Goal: Task Accomplishment & Management: Complete application form

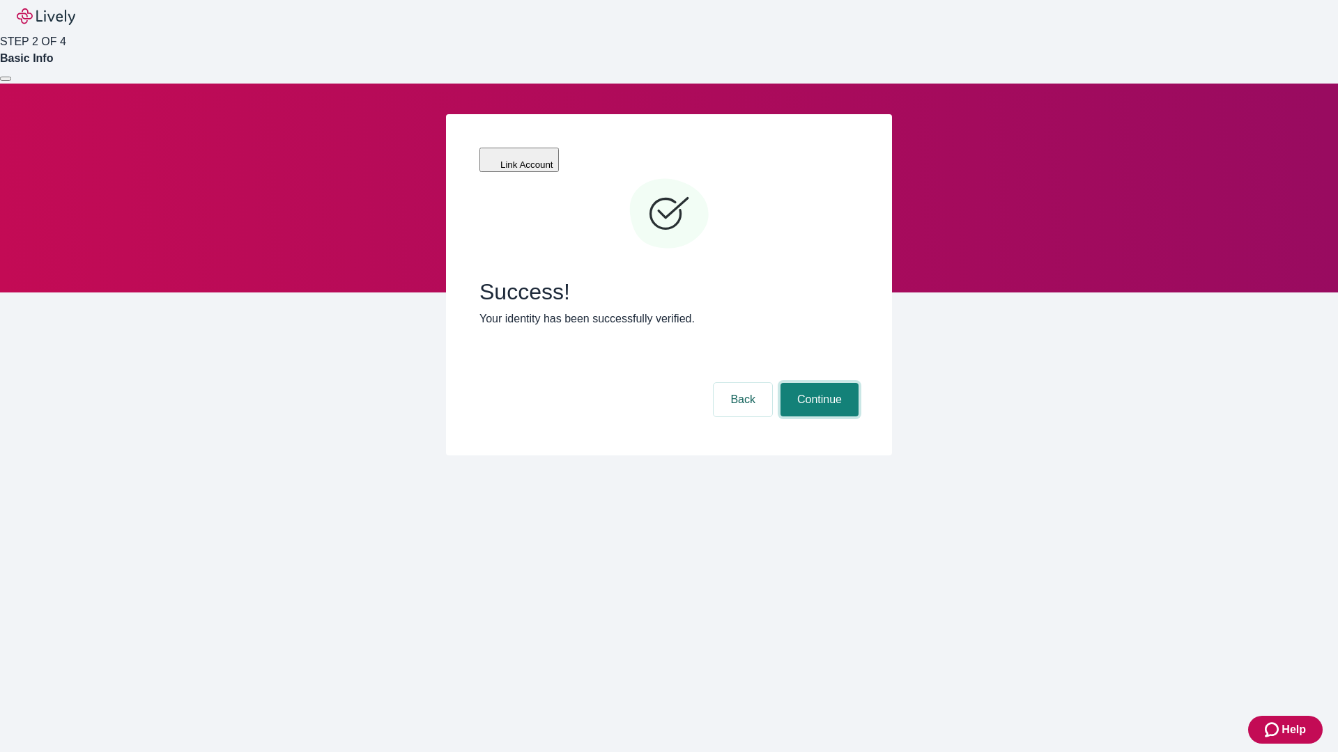
click at [817, 383] on button "Continue" at bounding box center [819, 399] width 78 height 33
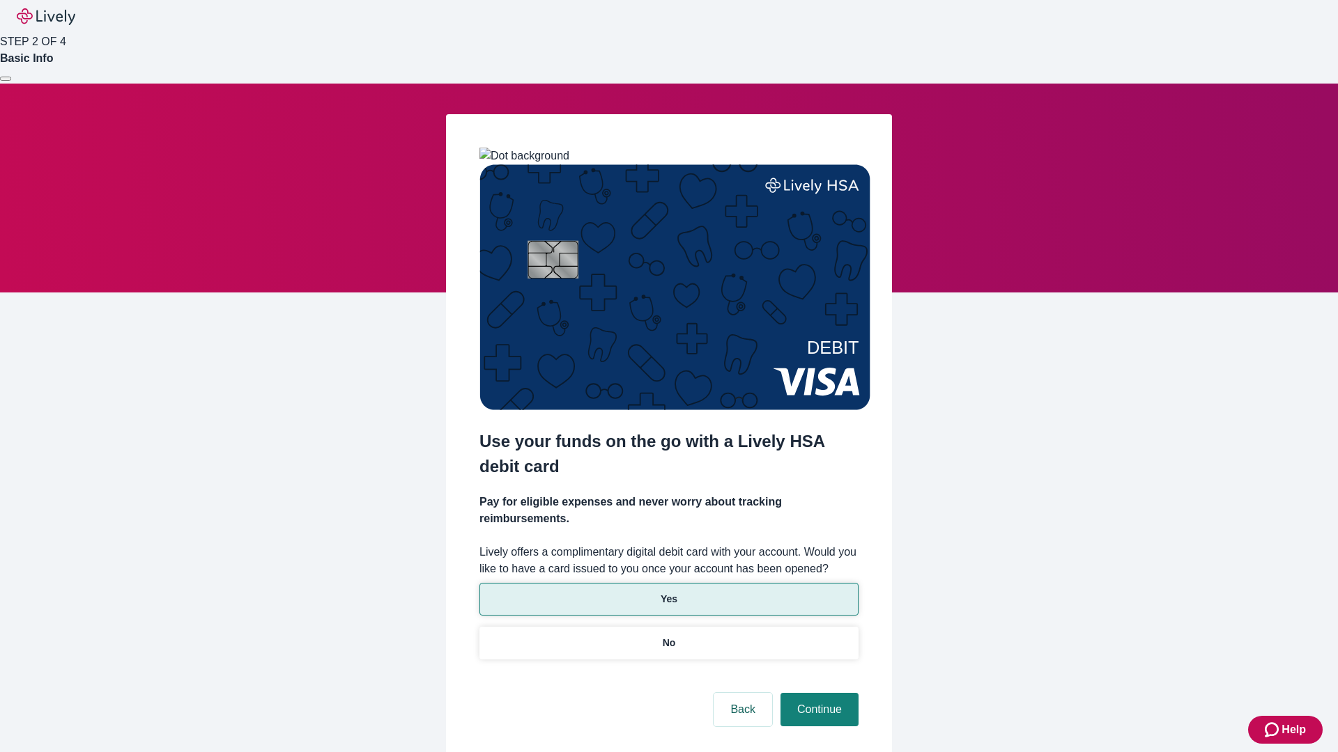
click at [668, 592] on p "Yes" at bounding box center [668, 599] width 17 height 15
click at [817, 693] on button "Continue" at bounding box center [819, 709] width 78 height 33
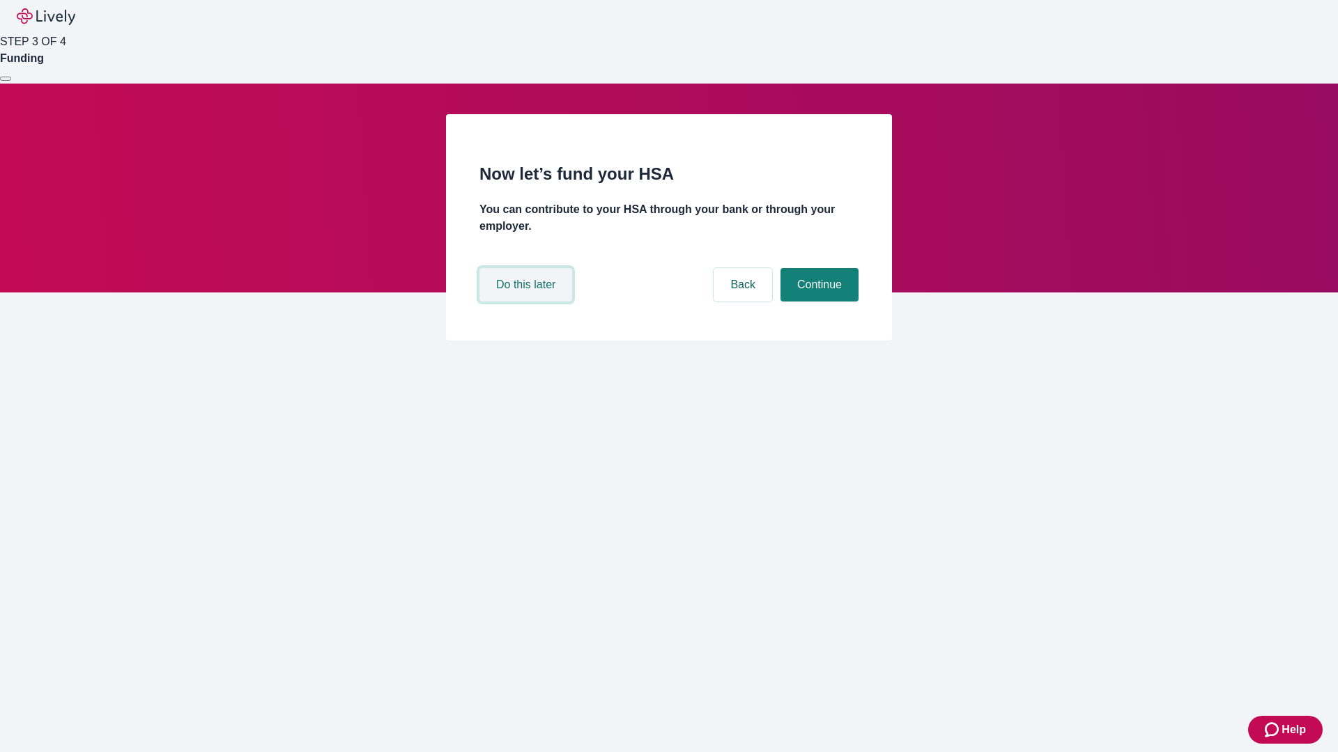
click at [527, 302] on button "Do this later" at bounding box center [525, 284] width 93 height 33
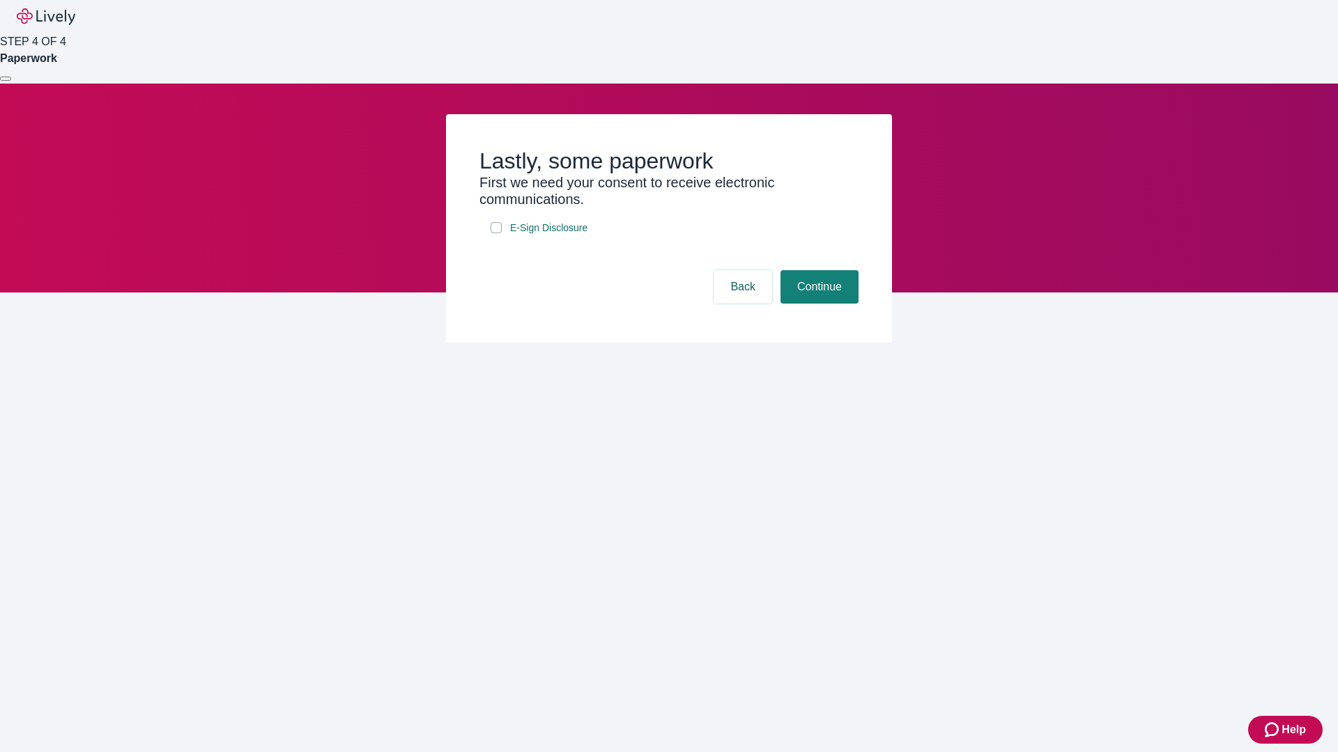
click at [496, 233] on input "E-Sign Disclosure" at bounding box center [495, 227] width 11 height 11
checkbox input "true"
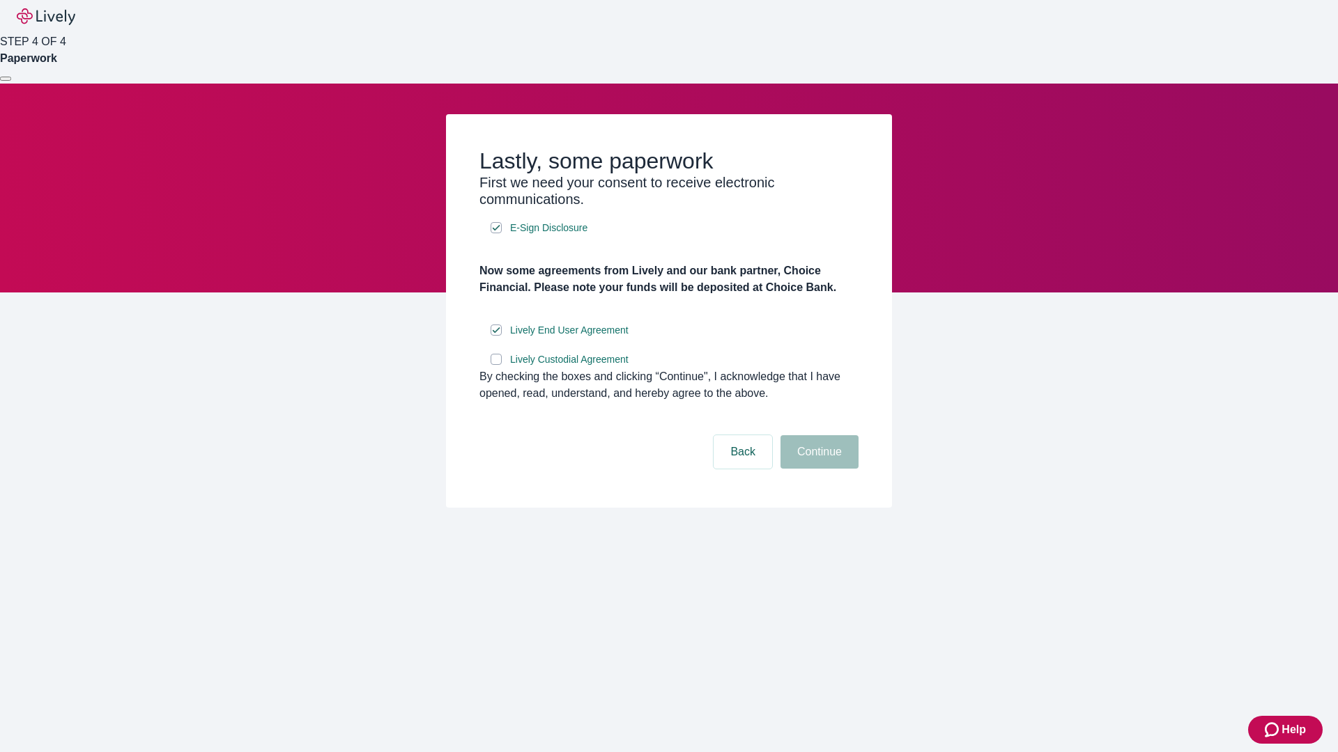
click at [496, 365] on input "Lively Custodial Agreement" at bounding box center [495, 359] width 11 height 11
checkbox input "true"
click at [817, 469] on button "Continue" at bounding box center [819, 451] width 78 height 33
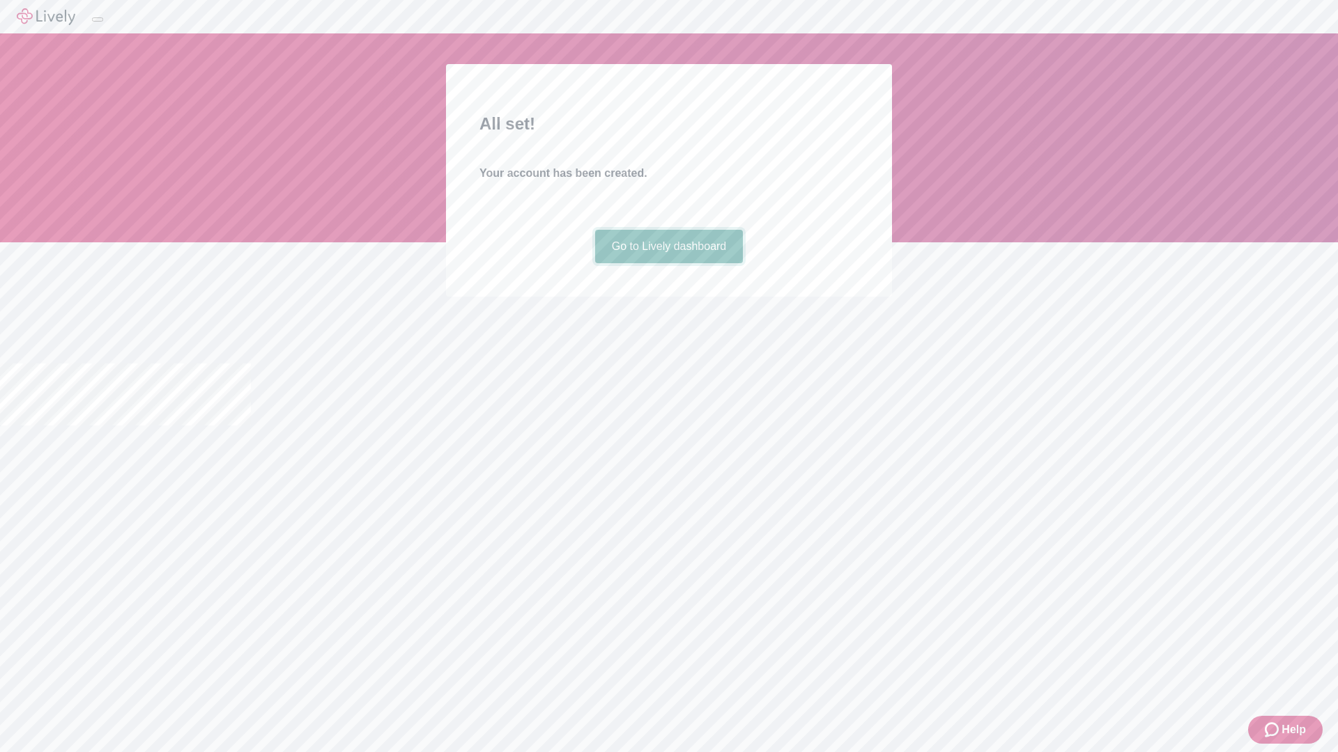
click at [668, 263] on link "Go to Lively dashboard" at bounding box center [669, 246] width 148 height 33
